Goal: Find specific page/section: Find specific page/section

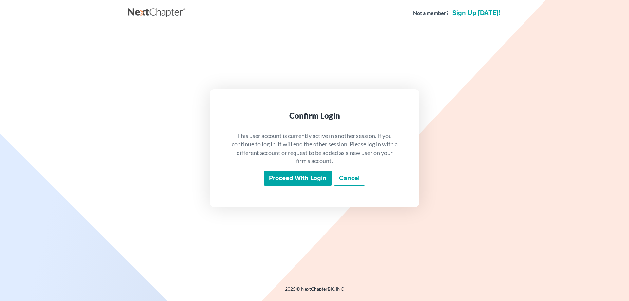
click at [296, 175] on input "Proceed with login" at bounding box center [298, 178] width 68 height 15
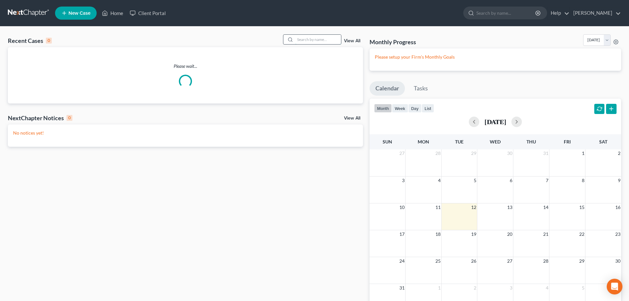
click at [310, 38] on input "search" at bounding box center [318, 40] width 46 height 10
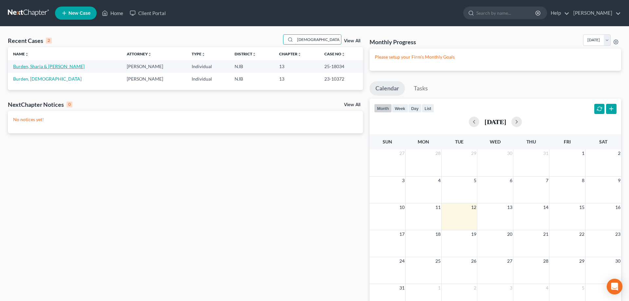
type input "shari"
click at [39, 66] on link "Burden, Sharia & Eddie" at bounding box center [48, 67] width 71 height 6
